Goal: Transaction & Acquisition: Obtain resource

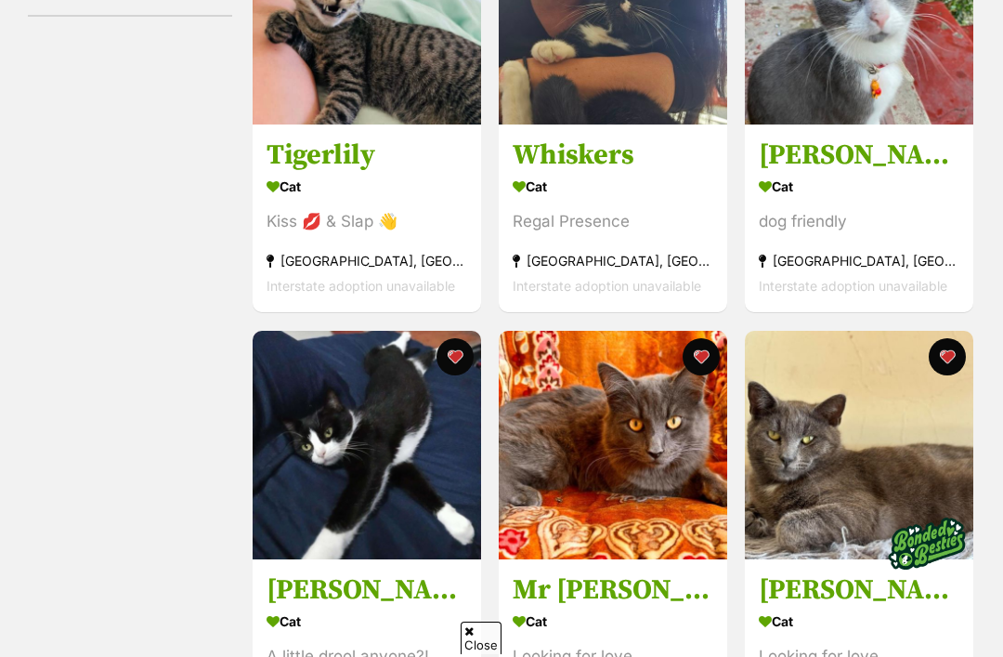
scroll to position [481, 0]
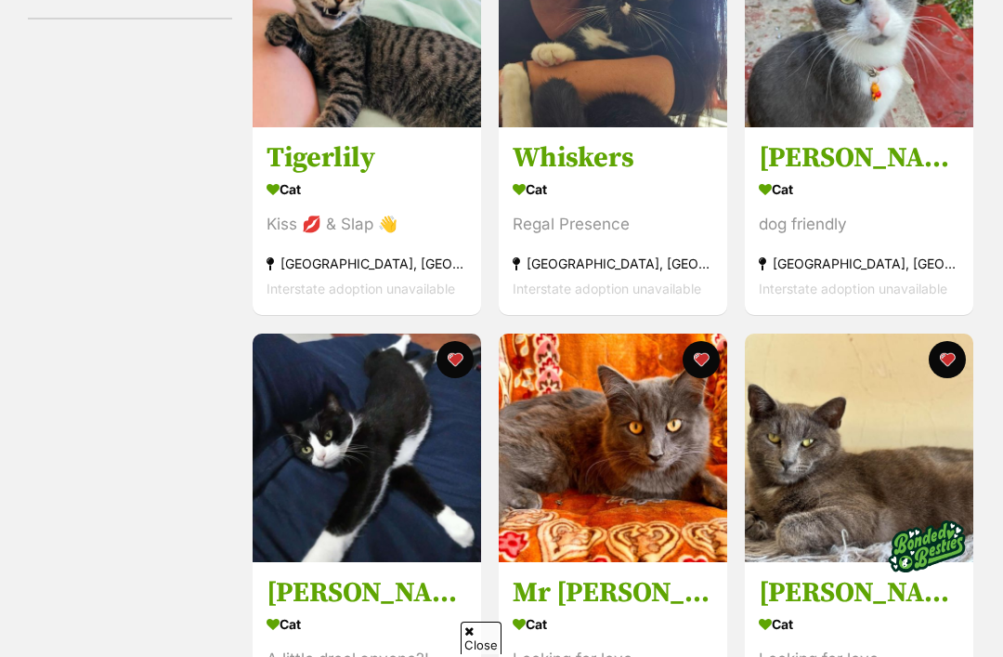
click at [646, 495] on img at bounding box center [613, 447] width 228 height 228
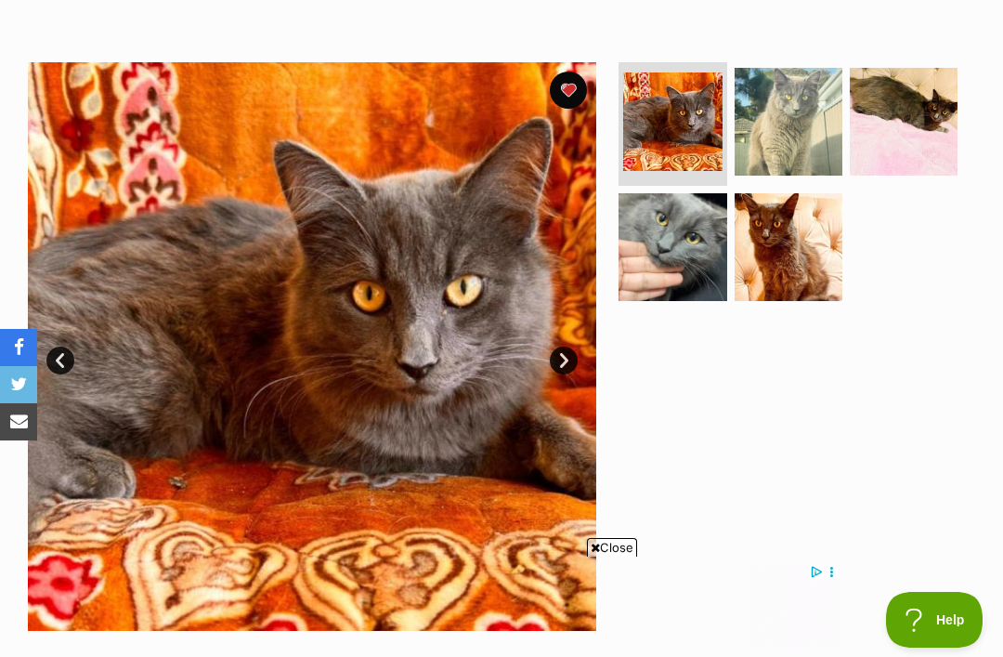
click at [555, 347] on link "Next" at bounding box center [564, 360] width 28 height 28
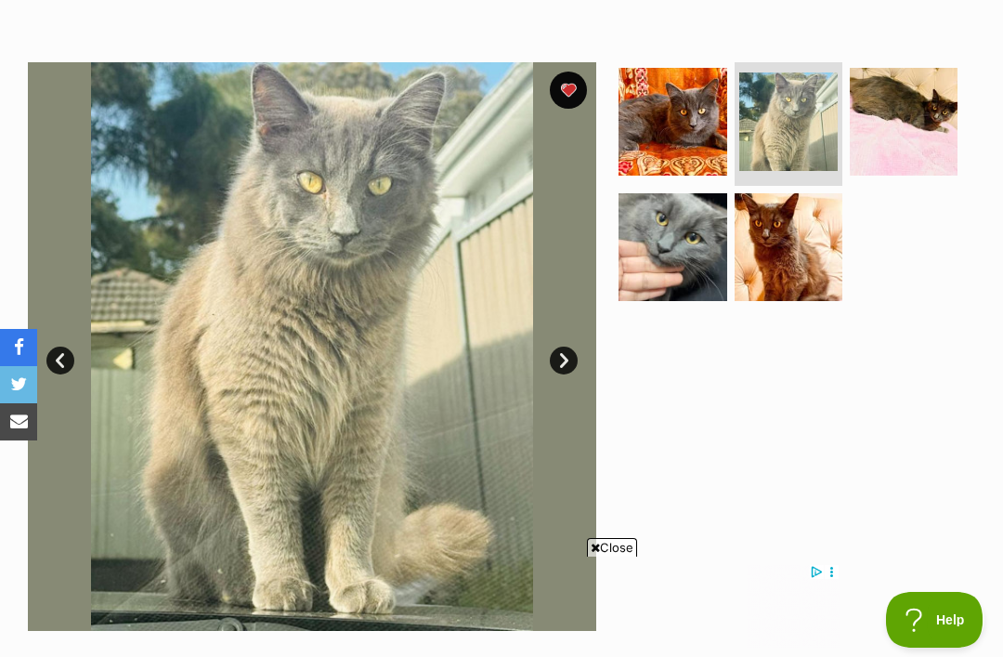
click at [686, 219] on img at bounding box center [672, 247] width 108 height 108
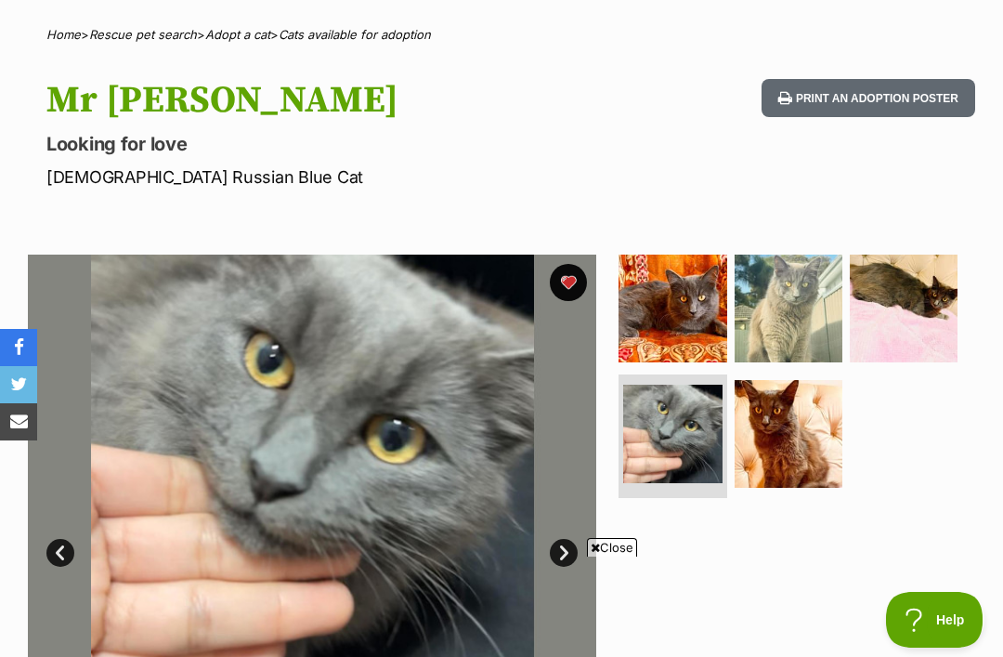
click at [697, 308] on img at bounding box center [672, 308] width 108 height 108
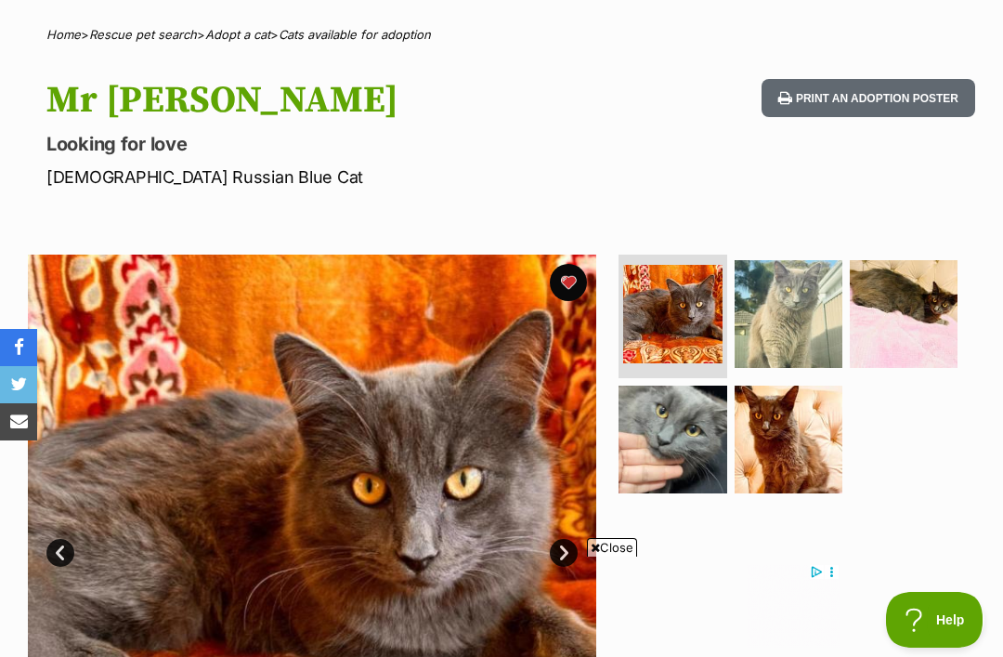
click at [575, 547] on link "Next" at bounding box center [564, 553] width 28 height 28
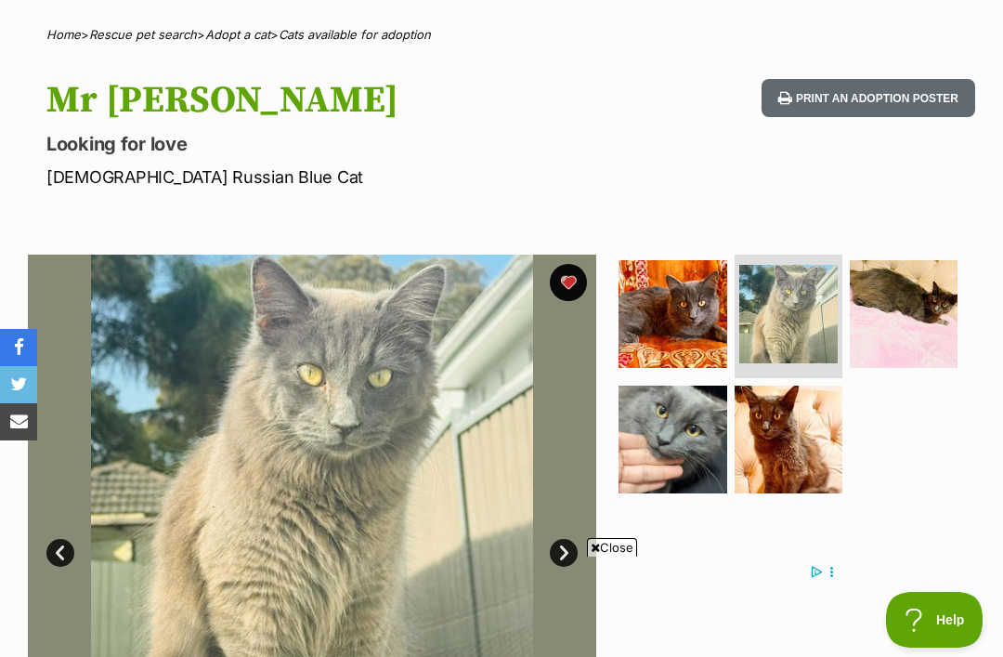
click at [570, 533] on img at bounding box center [312, 538] width 568 height 568
click at [566, 542] on link "Next" at bounding box center [564, 553] width 28 height 28
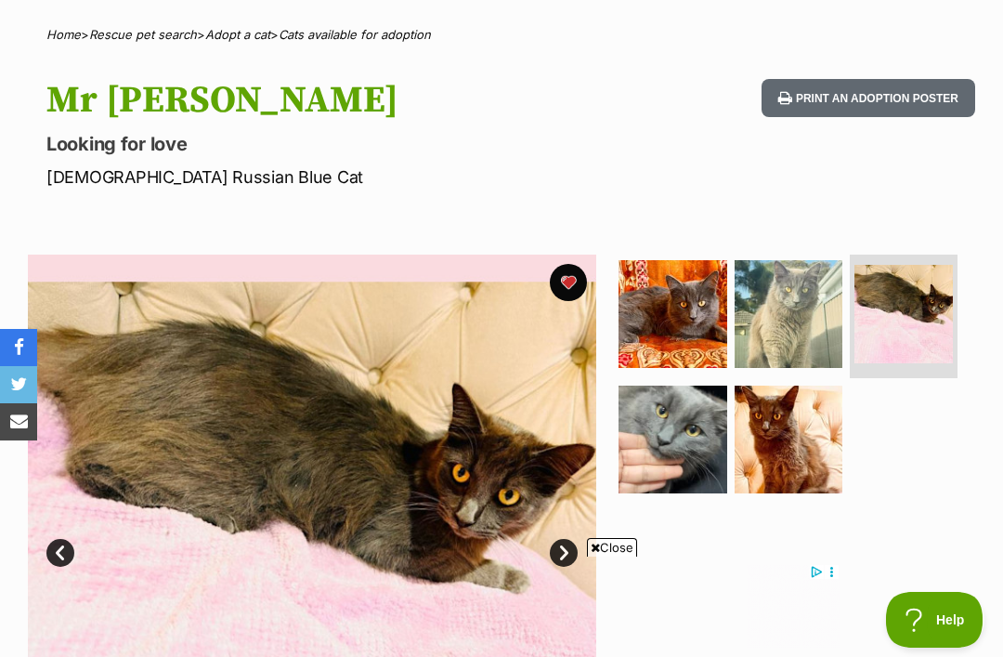
click at [573, 540] on link "Next" at bounding box center [564, 553] width 28 height 28
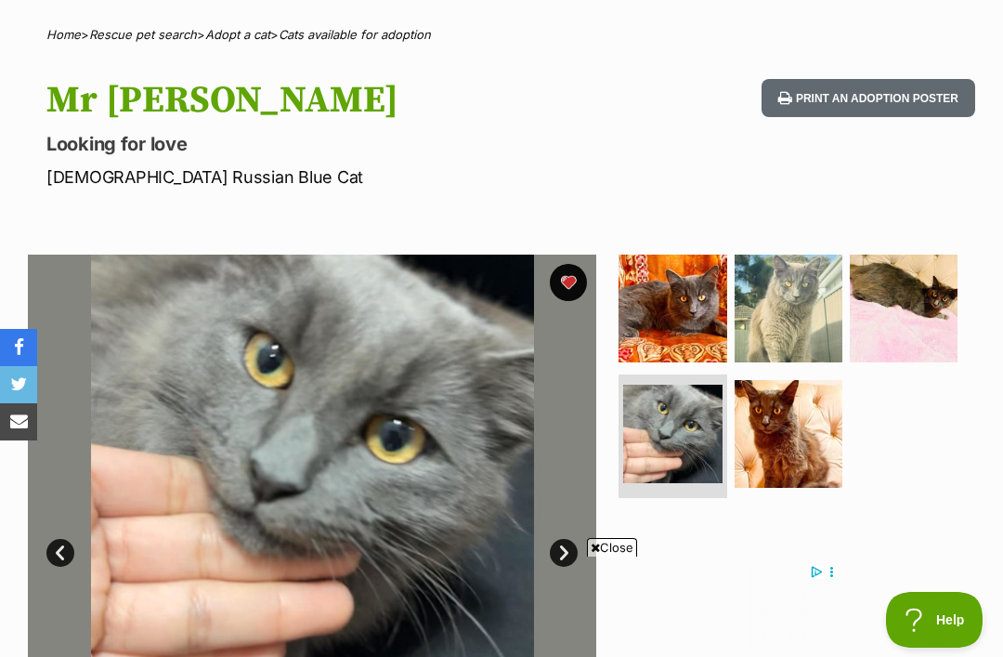
click at [566, 540] on link "Next" at bounding box center [564, 553] width 28 height 28
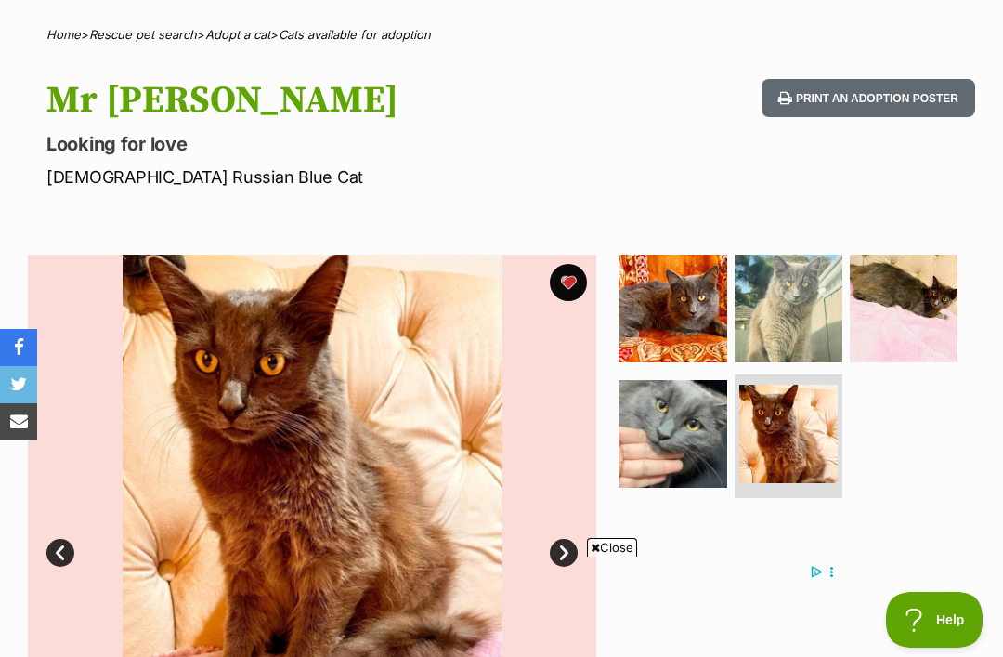
click at [568, 541] on link "Next" at bounding box center [564, 553] width 28 height 28
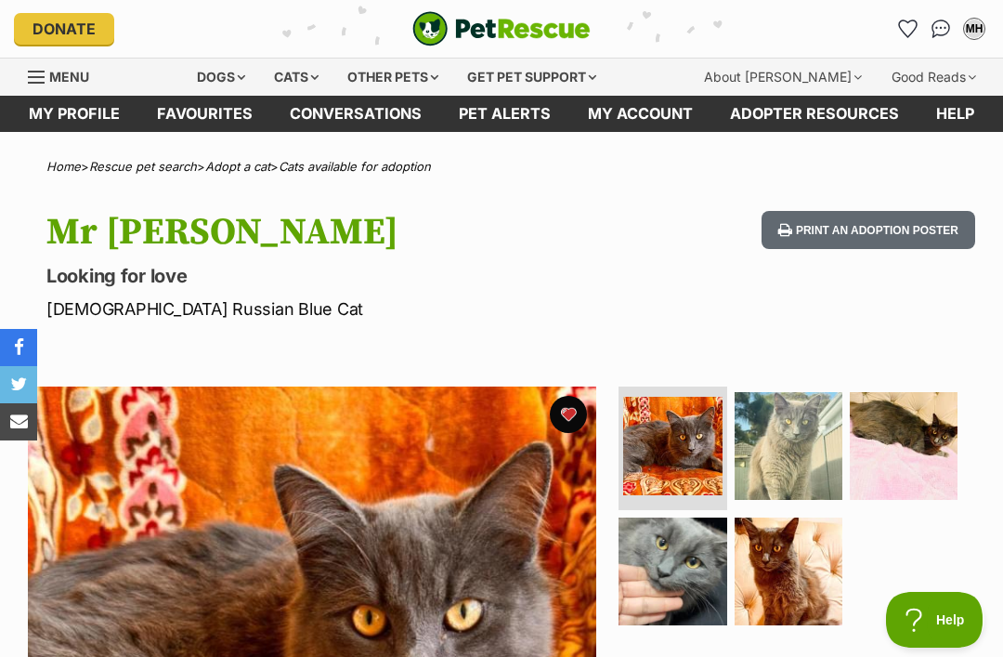
click at [217, 113] on link "Favourites" at bounding box center [204, 114] width 133 height 36
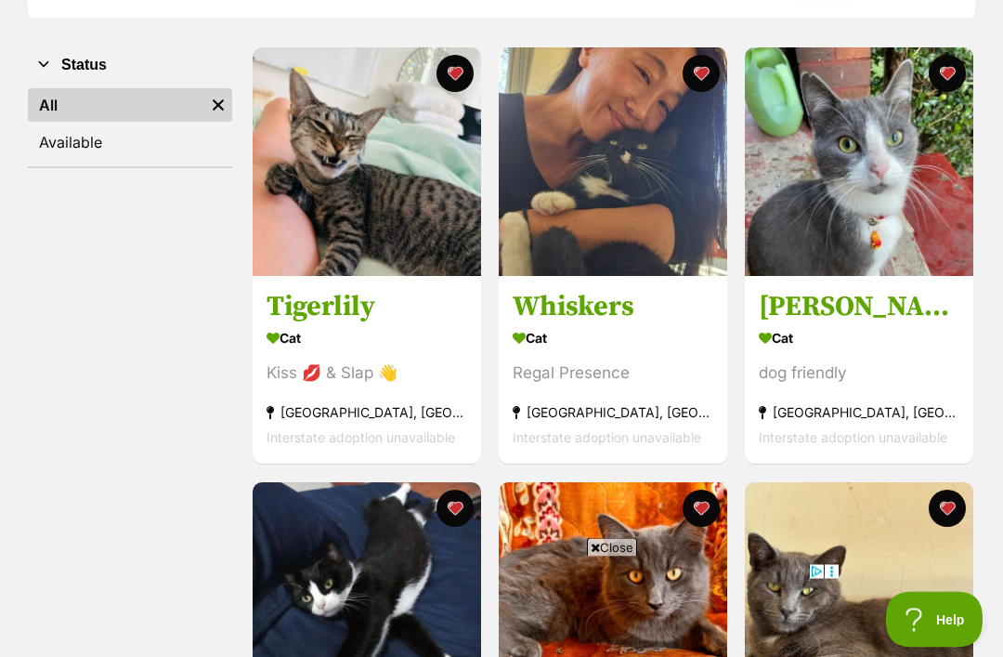
scroll to position [332, 0]
